Goal: Task Accomplishment & Management: Manage account settings

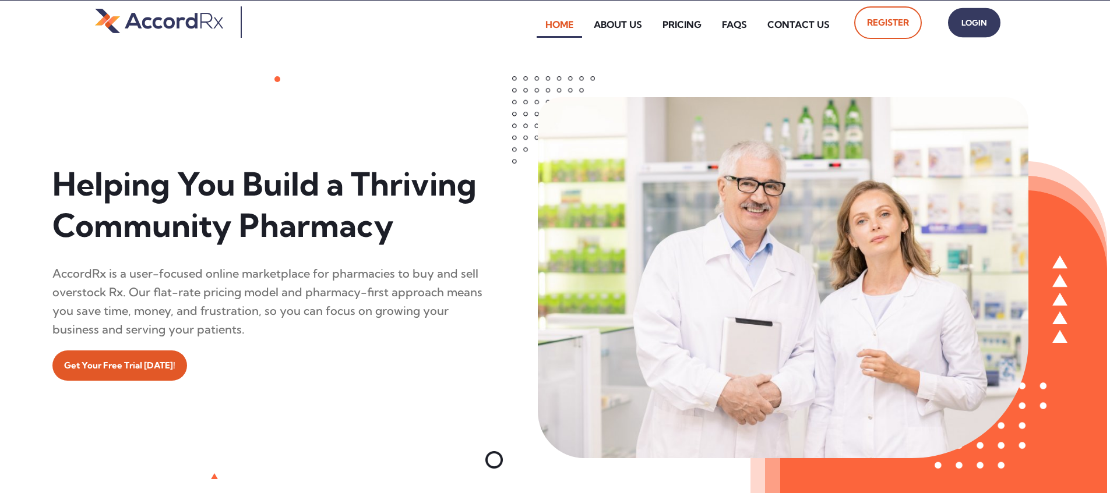
click at [532, 23] on span "Login" at bounding box center [973, 23] width 29 height 17
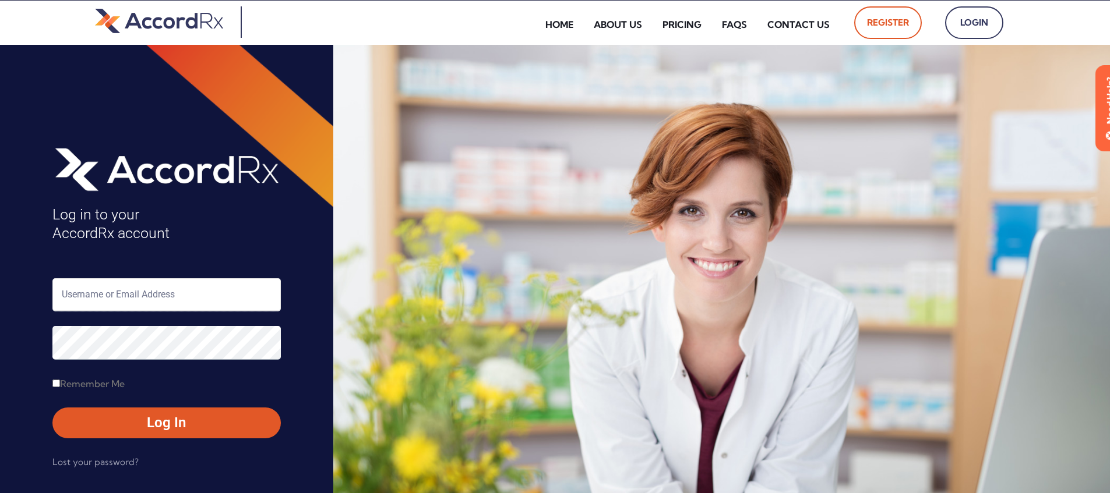
click at [114, 298] on input "text" at bounding box center [166, 294] width 228 height 33
type input "ARX-Erica"
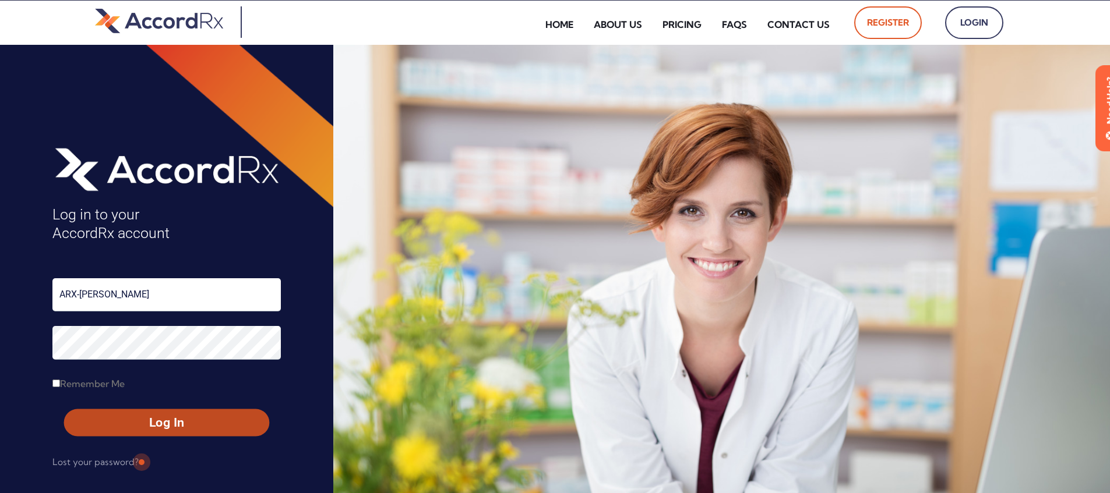
click at [140, 425] on span "Log In" at bounding box center [167, 423] width 184 height 17
